Goal: Ask a question

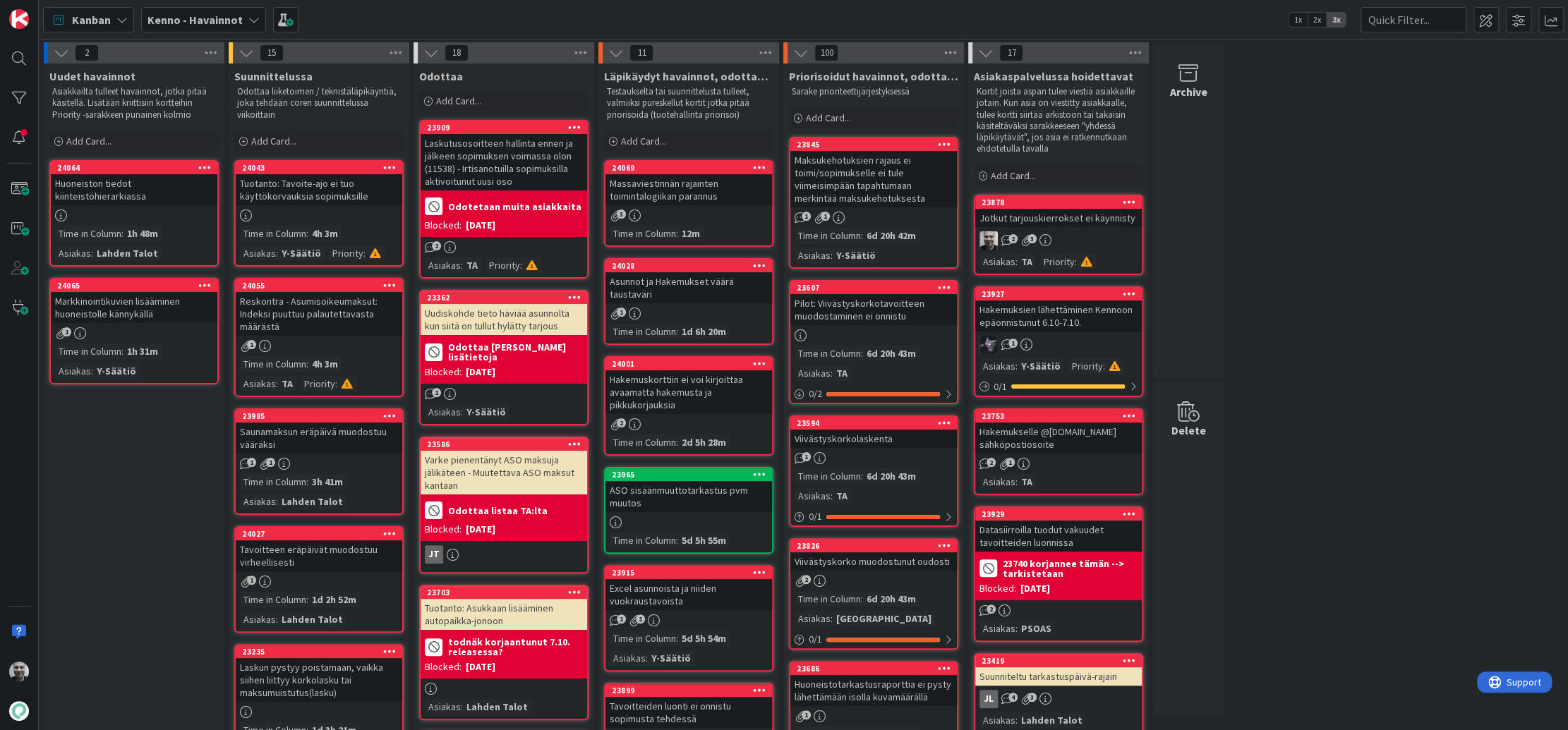
click at [515, 321] on div "Uudiskohde tieto häviää asunnolta kun siitä on tullut hylätty tarjous" at bounding box center [504, 319] width 167 height 31
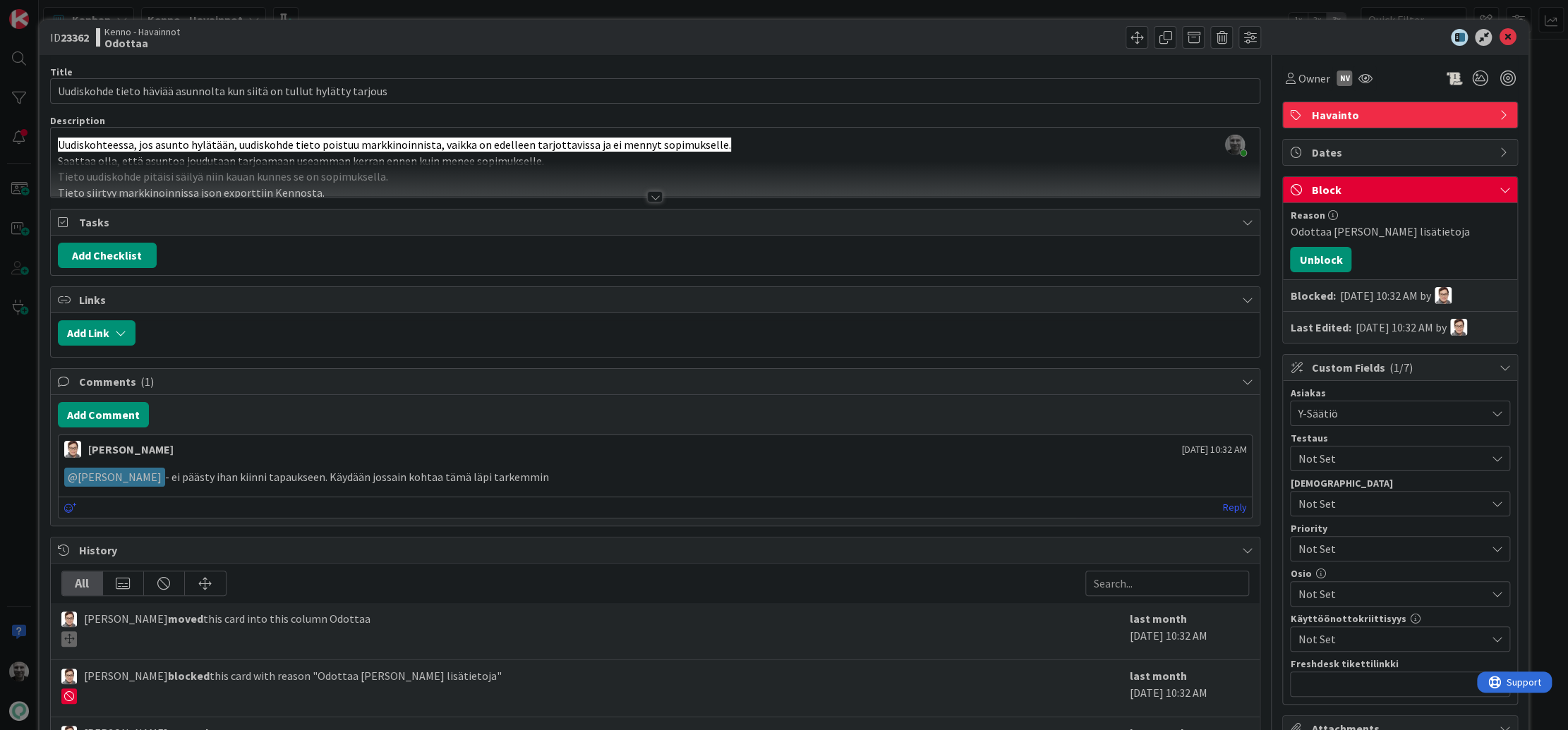
click at [652, 202] on div "Title 70 / 128 Uudiskohde tieto häviää asunnolta kun siitä on tullut hylätty ta…" at bounding box center [656, 498] width 1211 height 887
click at [657, 198] on div at bounding box center [655, 197] width 15 height 11
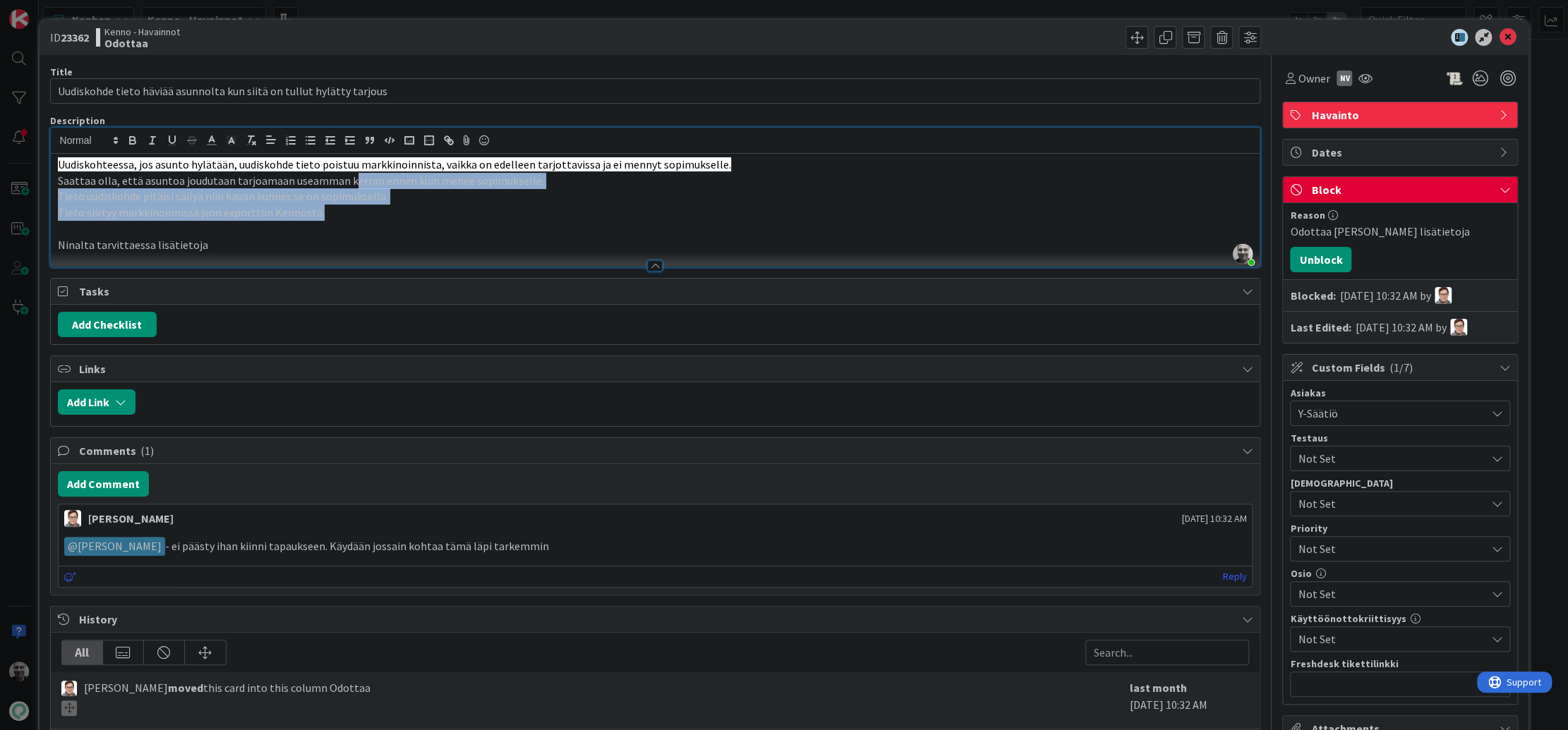
drag, startPoint x: 348, startPoint y: 179, endPoint x: 414, endPoint y: 215, distance: 75.2
click at [414, 215] on div "Uudiskohteessa, jos asunto hylätään, uudiskohde tieto poistuu markkinoinnista, …" at bounding box center [656, 210] width 1209 height 113
click at [414, 215] on p "Tieto siirtyy markkinoinnissa json exporttiin Kennosta." at bounding box center [656, 213] width 1196 height 16
drag, startPoint x: 199, startPoint y: 181, endPoint x: 329, endPoint y: 213, distance: 133.9
click at [329, 214] on div "Uudiskohteessa, jos asunto hylätään, uudiskohde tieto poistuu markkinoinnista, …" at bounding box center [656, 210] width 1209 height 113
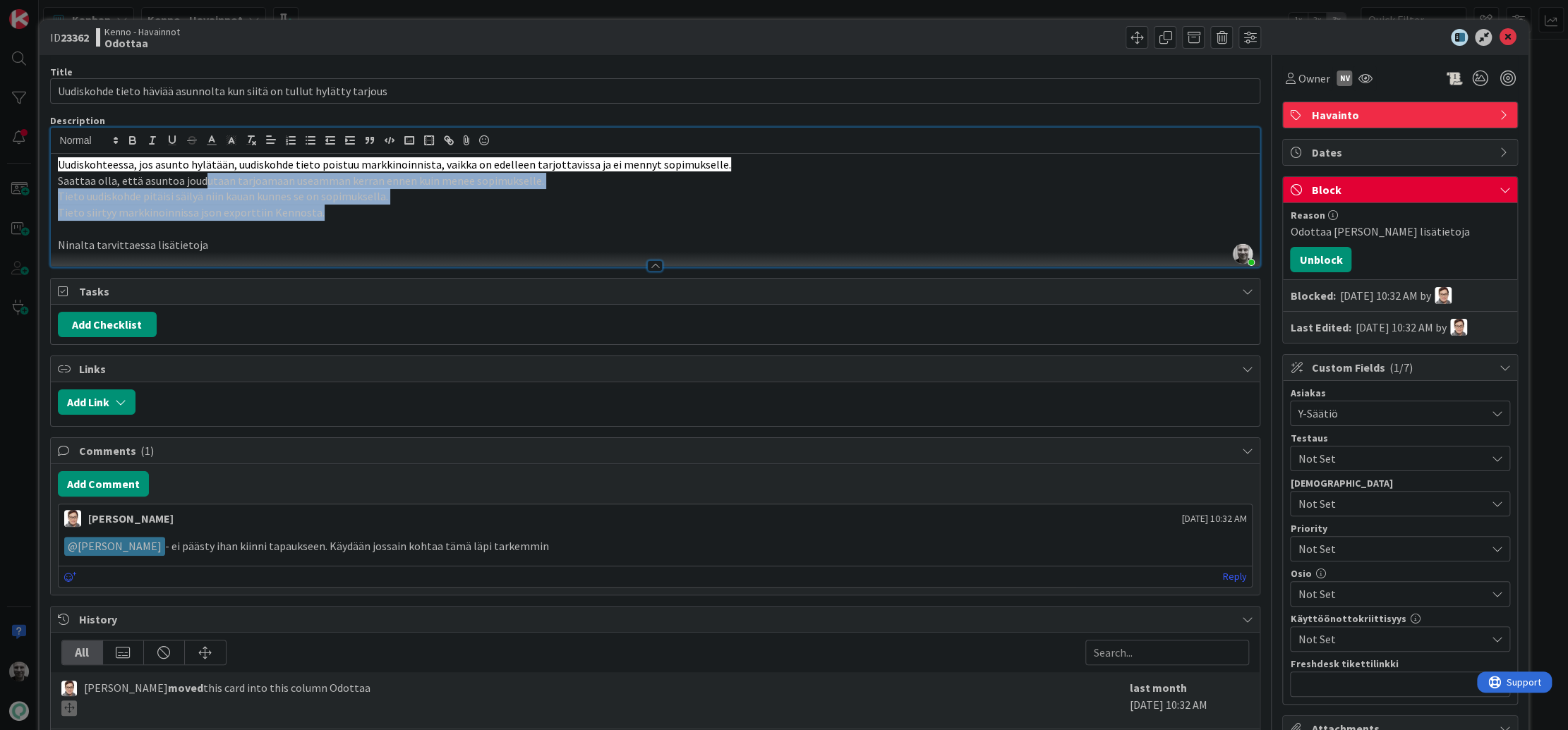
click at [329, 213] on p "Tieto siirtyy markkinoinnissa json exporttiin Kennosta." at bounding box center [656, 213] width 1196 height 16
